Goal: Task Accomplishment & Management: Manage account settings

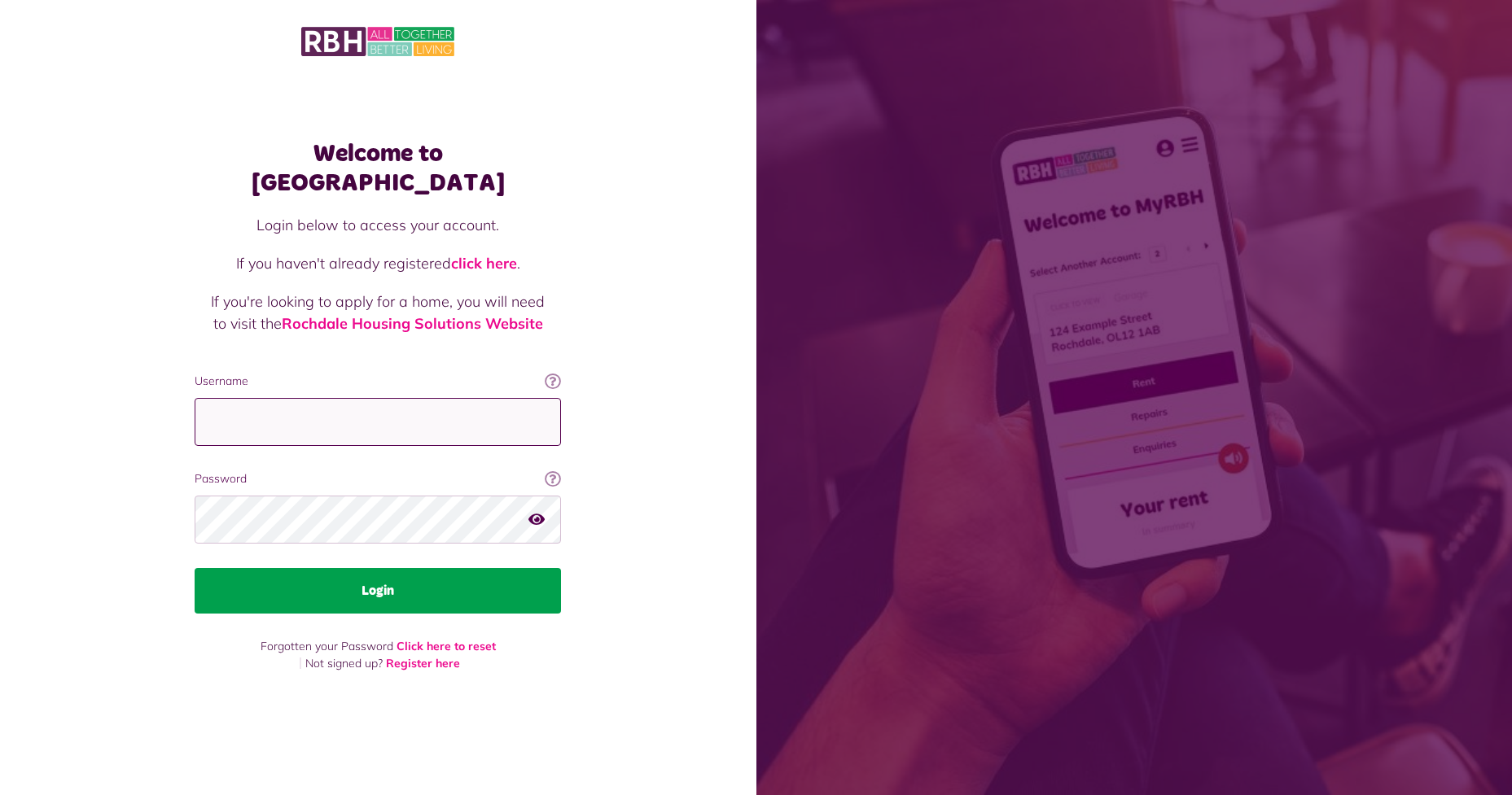
type input "**********"
click at [333, 575] on button "Login" at bounding box center [377, 590] width 366 height 45
click at [383, 578] on button "Login" at bounding box center [377, 590] width 366 height 45
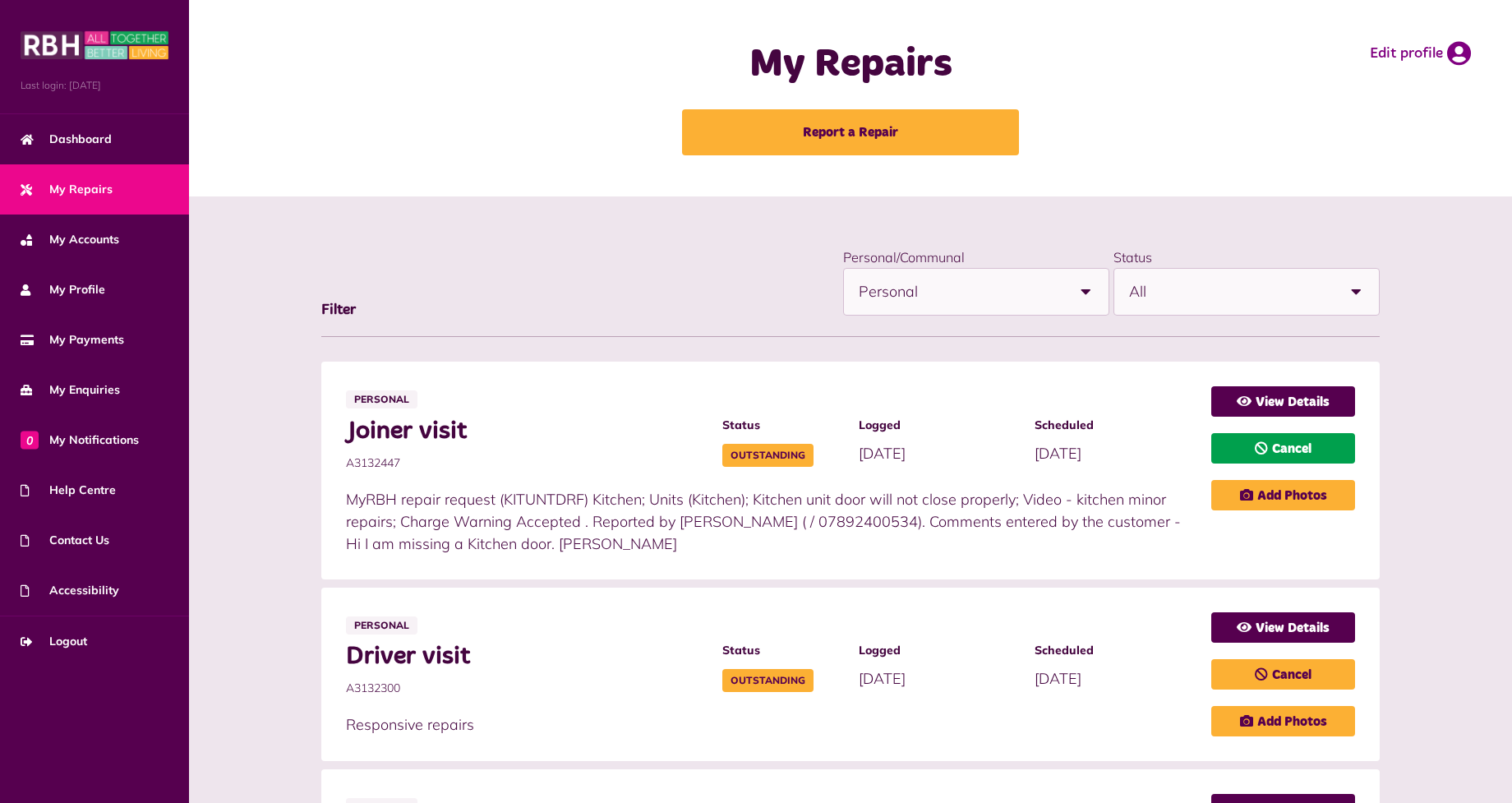
click at [1264, 447] on icon at bounding box center [1261, 447] width 14 height 14
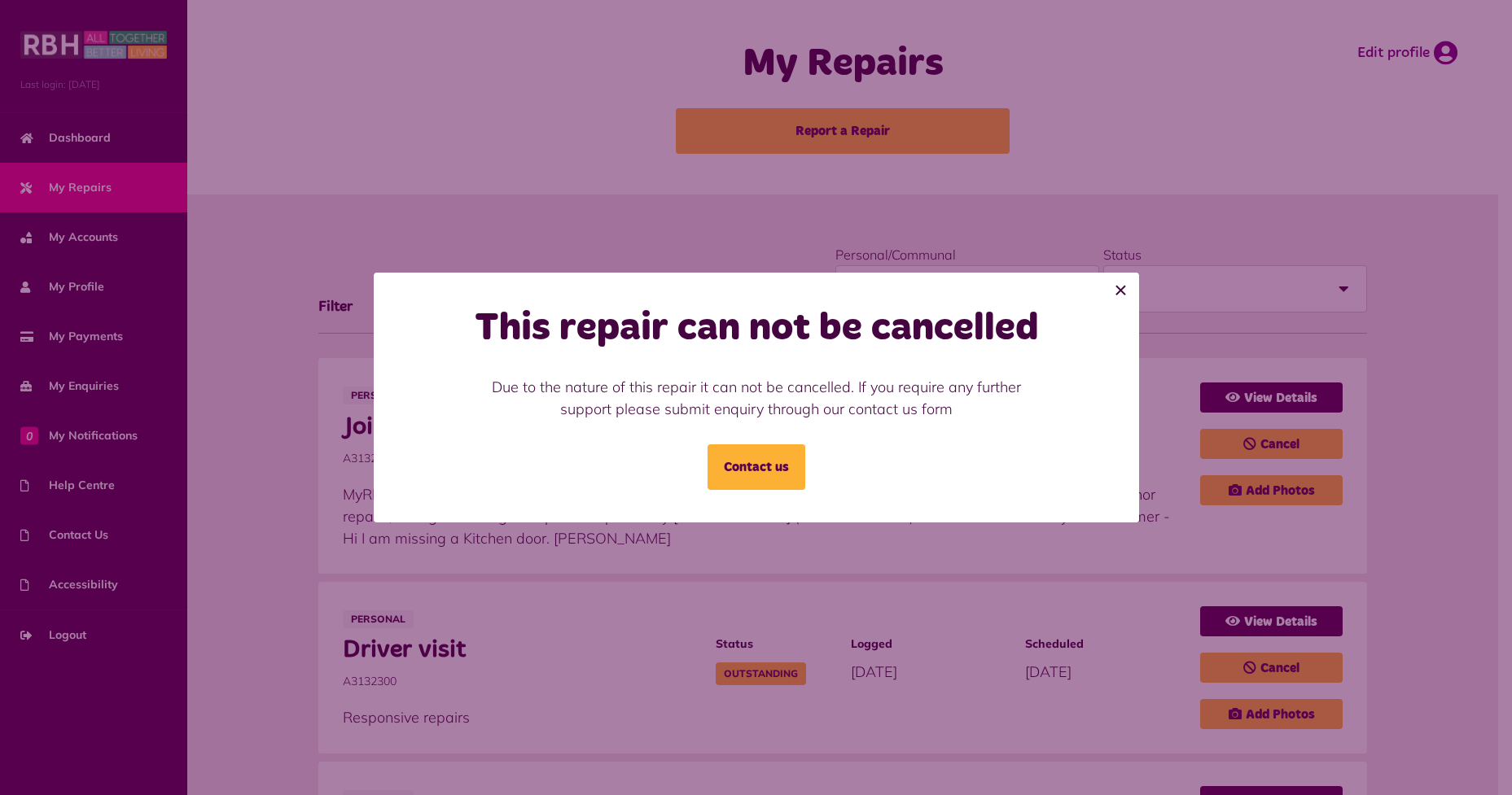
click at [1121, 293] on button "×" at bounding box center [1121, 291] width 36 height 36
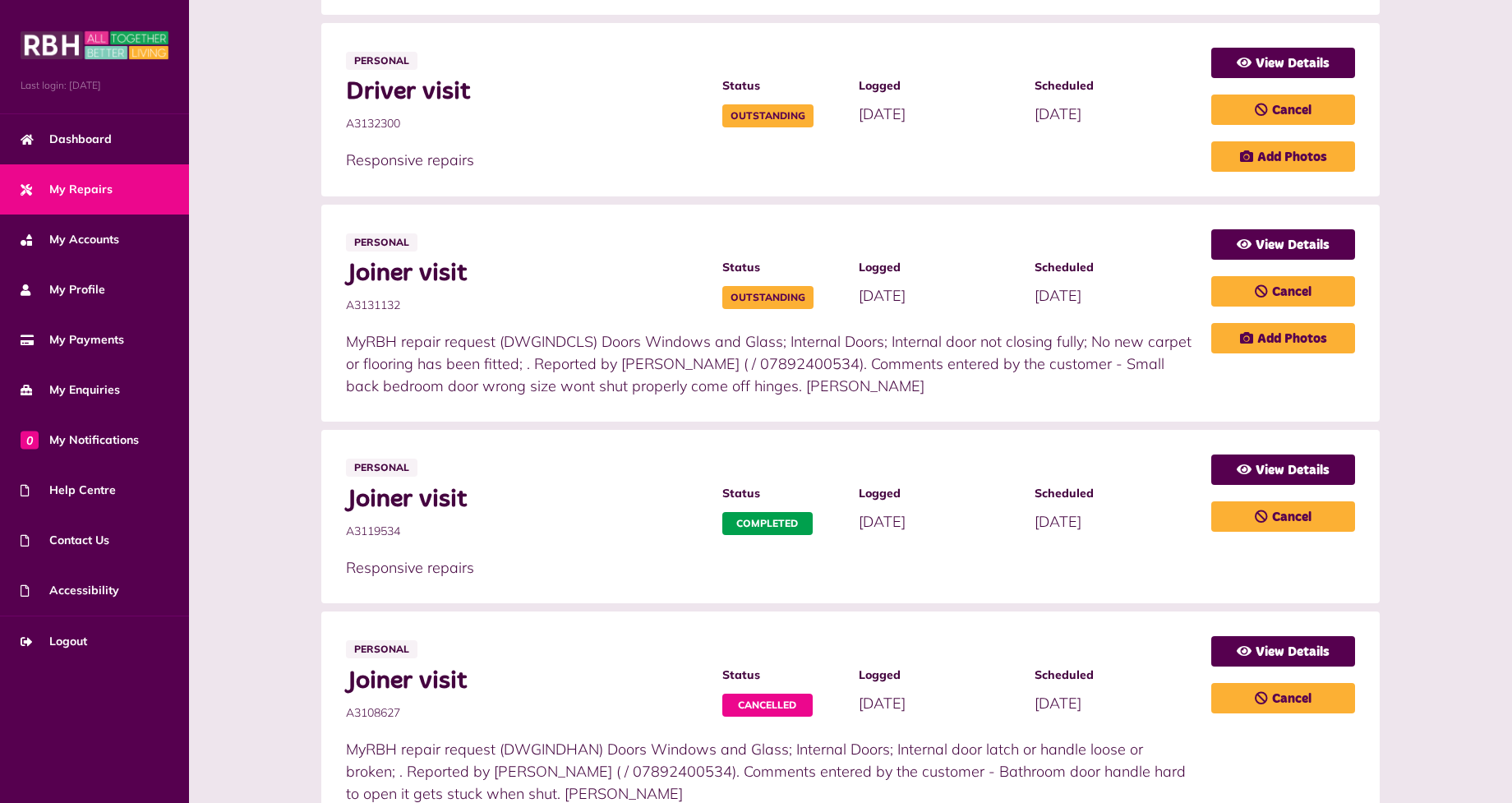
scroll to position [575, 0]
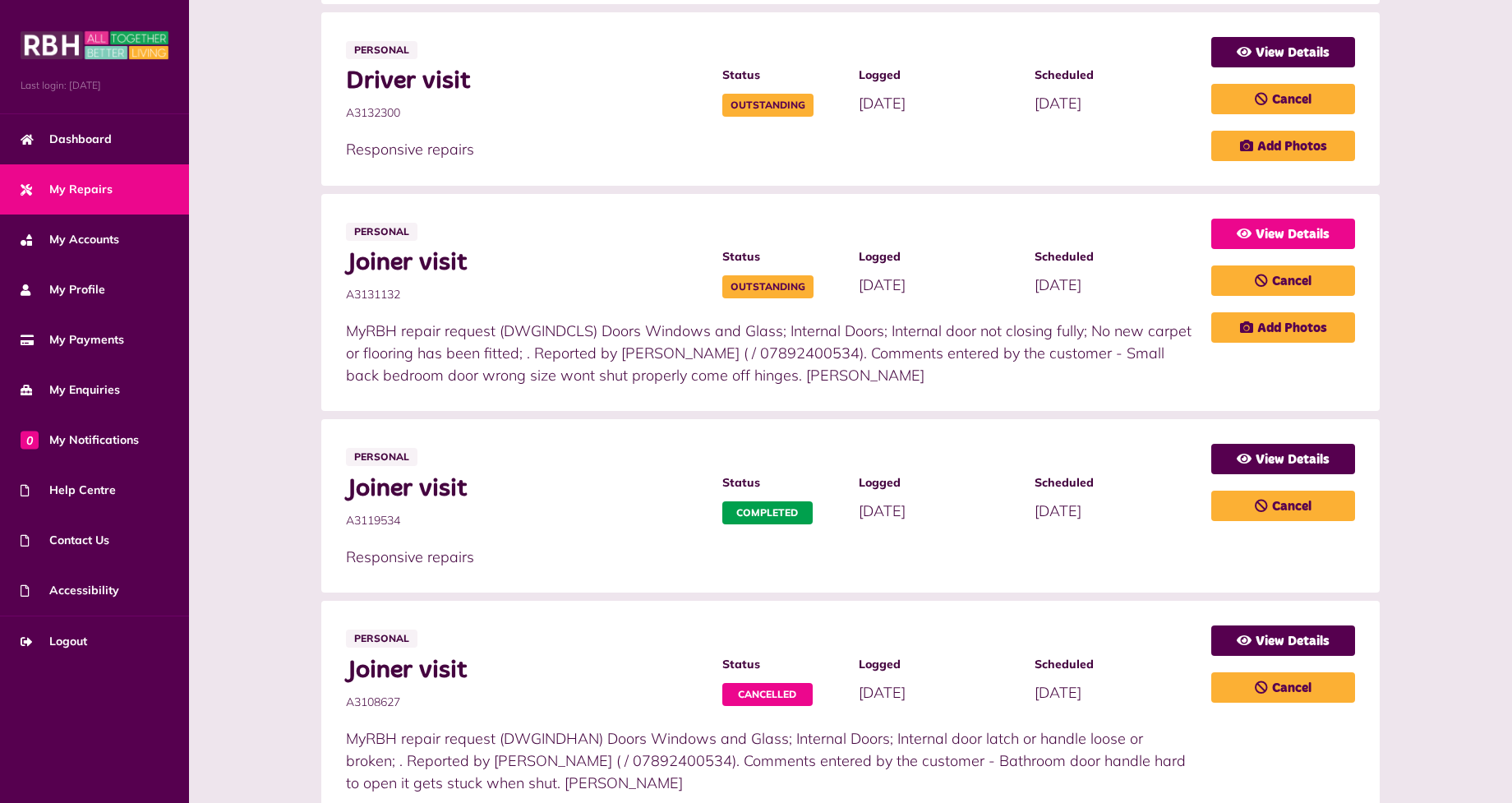
click at [1280, 225] on link "View Details" at bounding box center [1283, 234] width 144 height 31
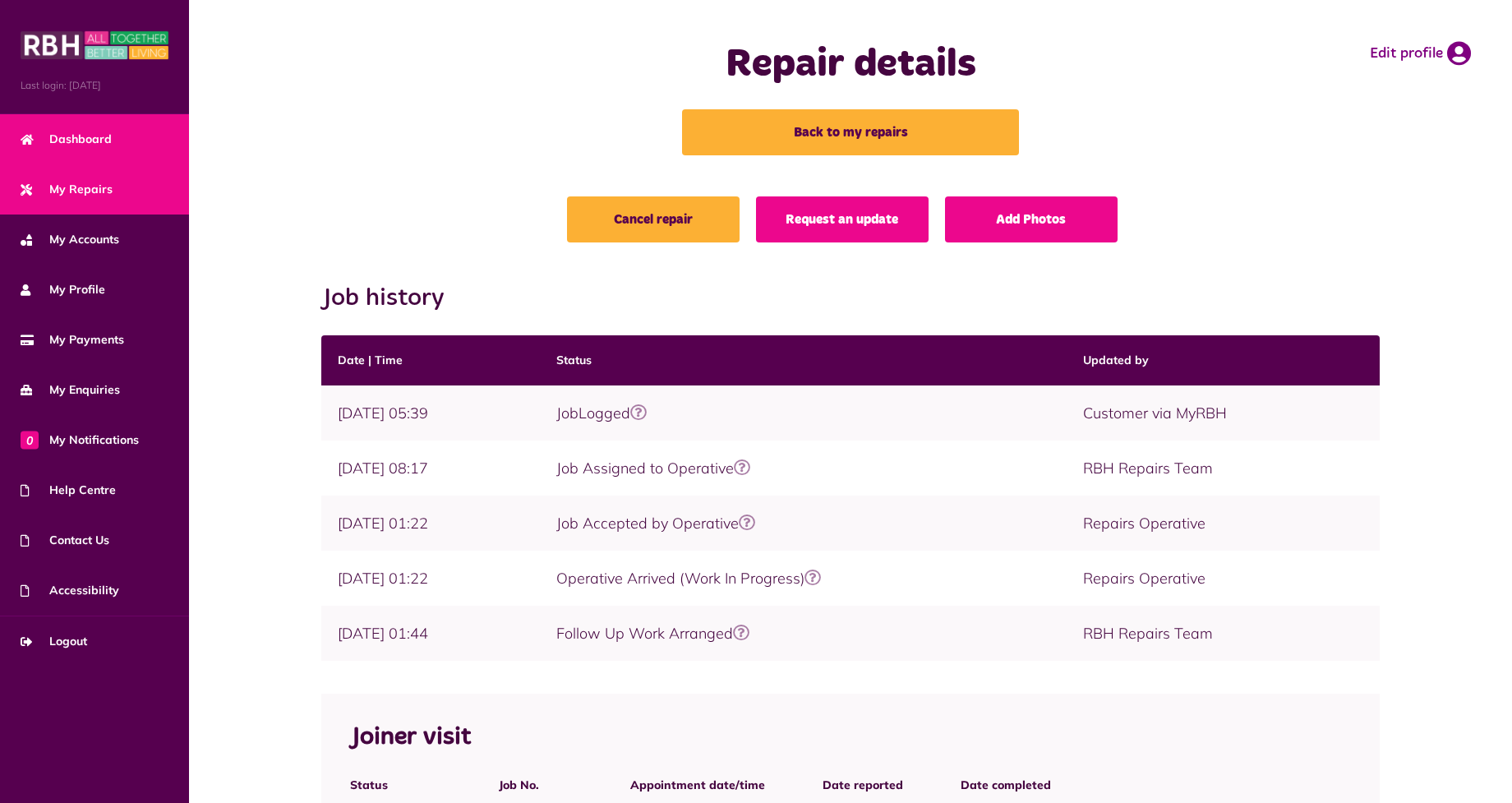
click at [112, 137] on link "Dashboard" at bounding box center [94, 140] width 189 height 50
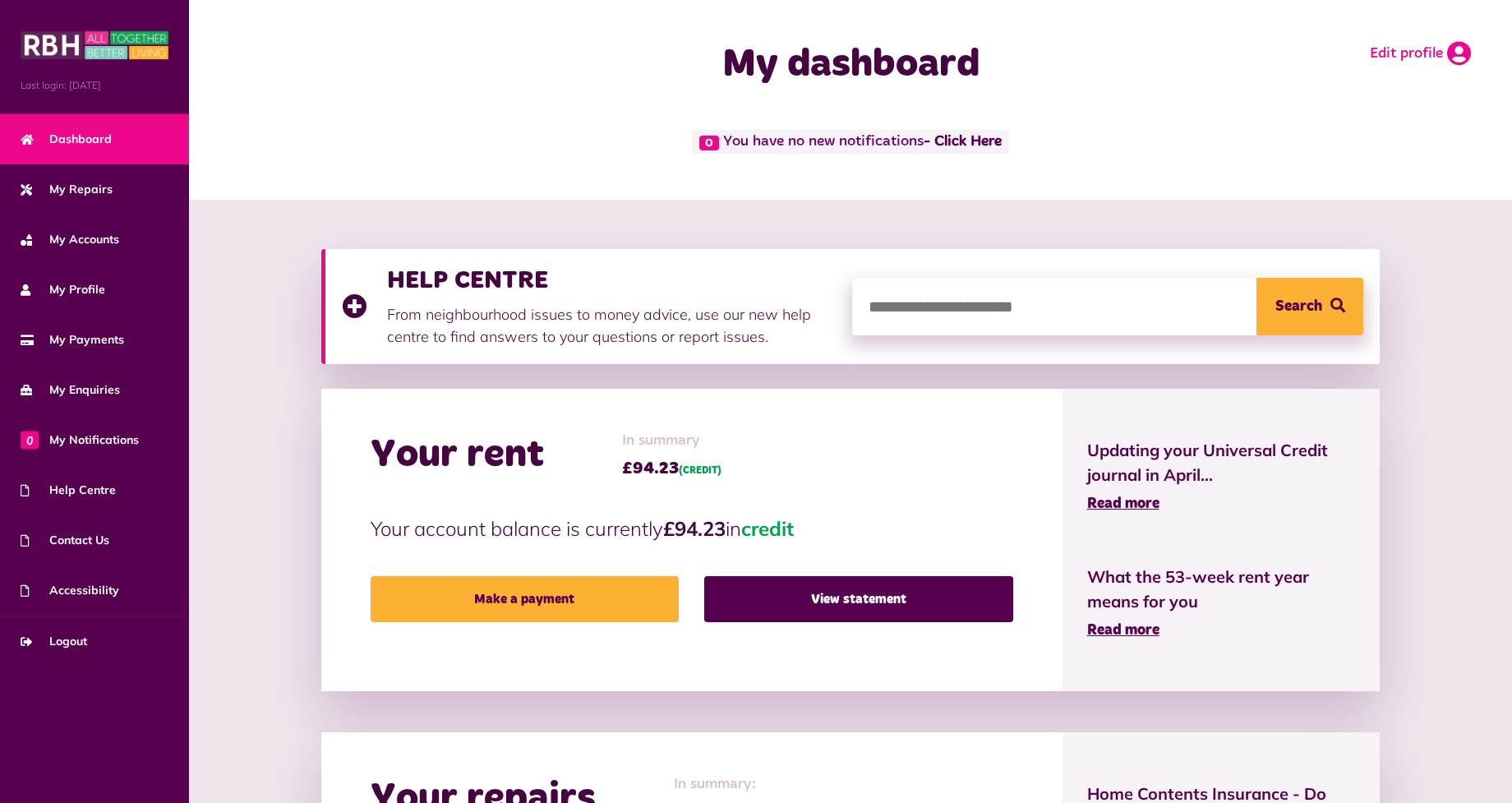
click at [1462, 55] on icon at bounding box center [1459, 53] width 23 height 24
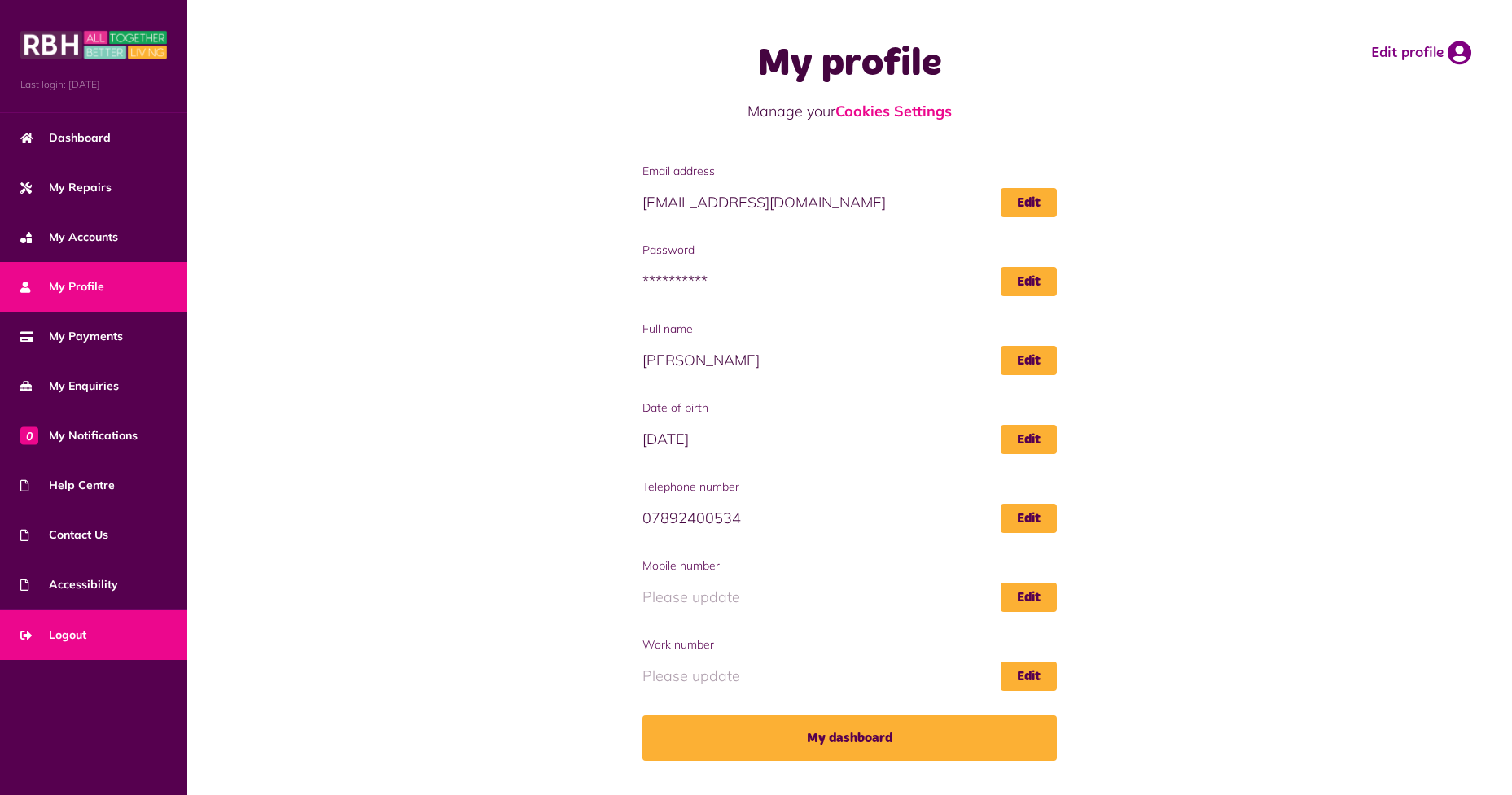
click at [74, 628] on span "Logout" at bounding box center [53, 635] width 66 height 17
